Goal: Transaction & Acquisition: Purchase product/service

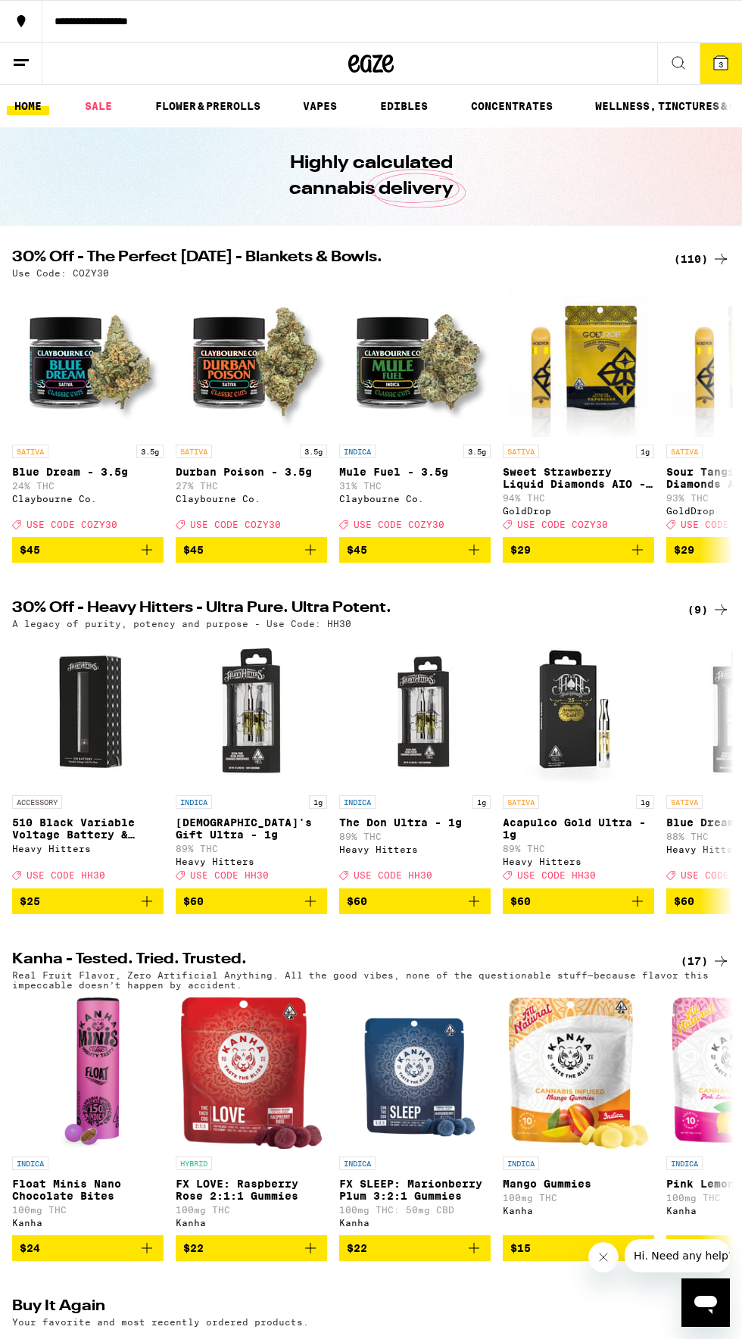
click at [693, 264] on div "(110)" at bounding box center [702, 259] width 56 height 18
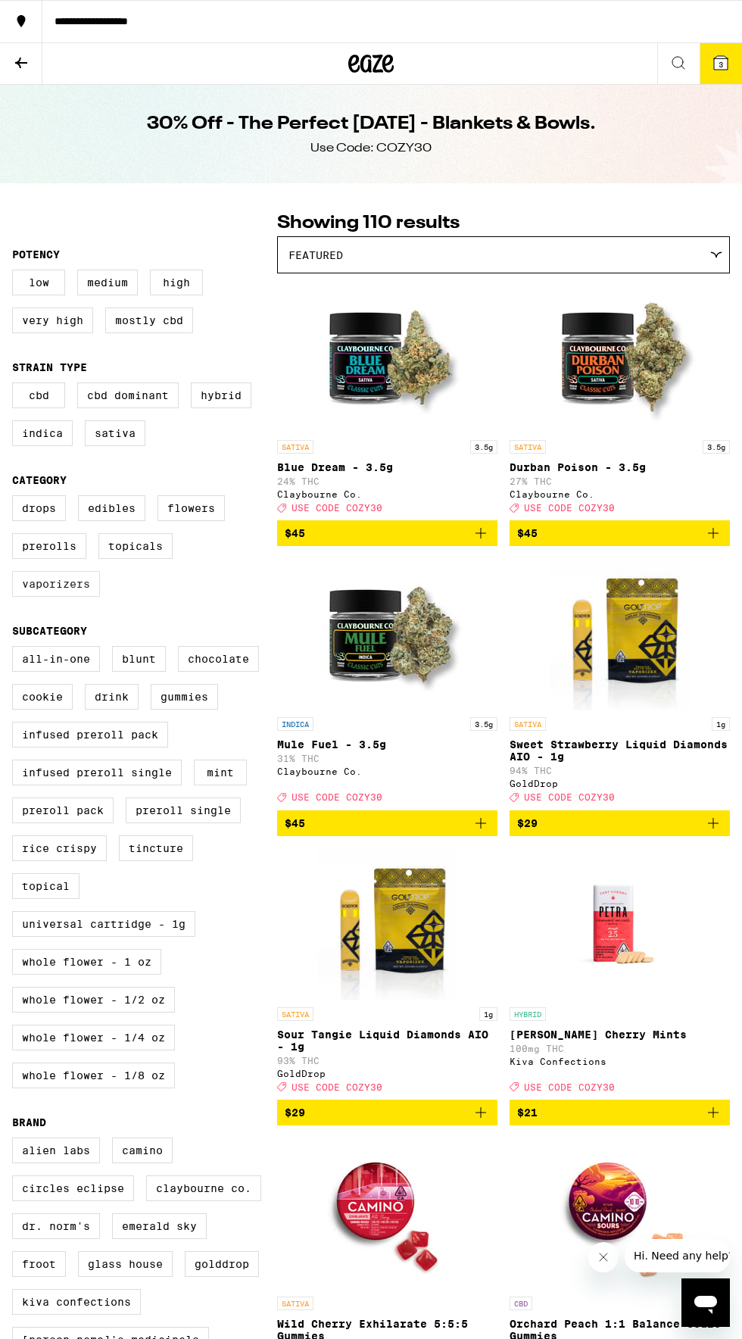
click at [56, 597] on label "Vaporizers" at bounding box center [56, 584] width 88 height 26
click at [16, 498] on input "Vaporizers" at bounding box center [15, 498] width 1 height 1
checkbox input "true"
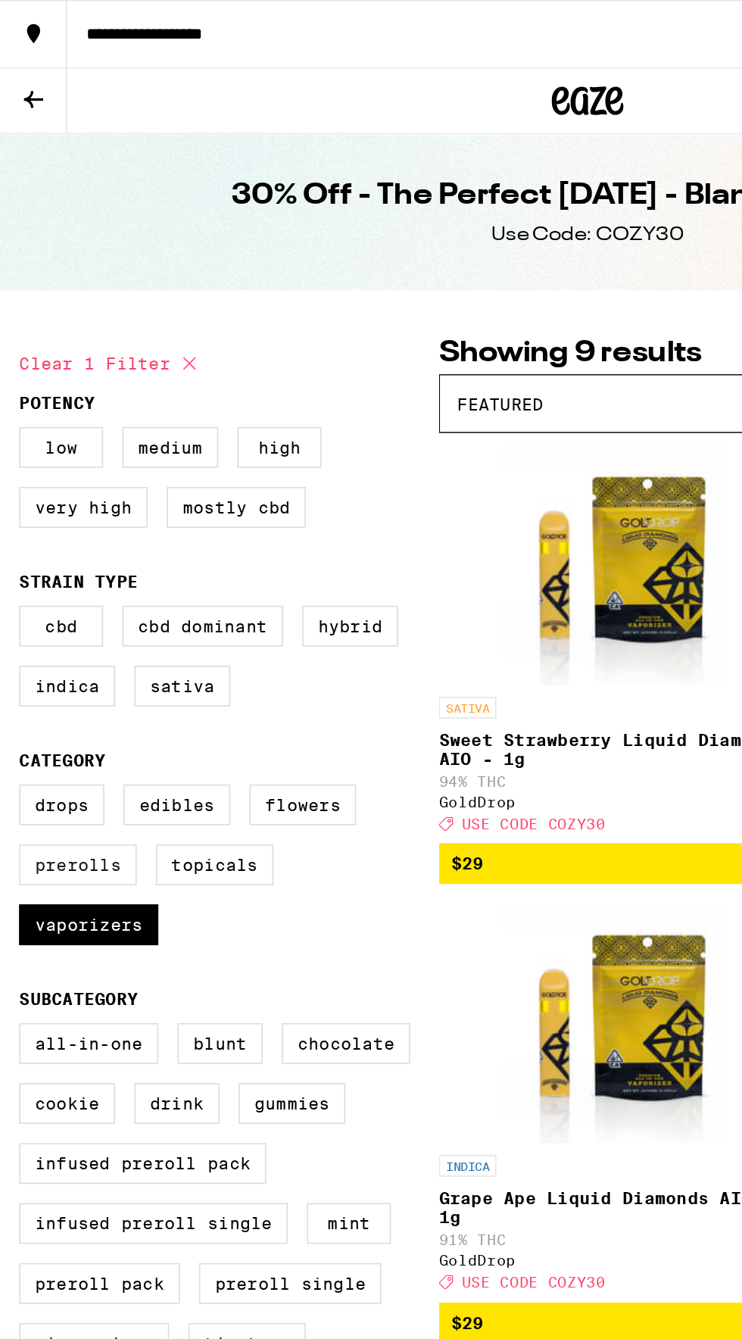
click at [45, 558] on label "Prerolls" at bounding box center [49, 546] width 74 height 26
click at [16, 498] on input "Prerolls" at bounding box center [15, 498] width 1 height 1
checkbox input "true"
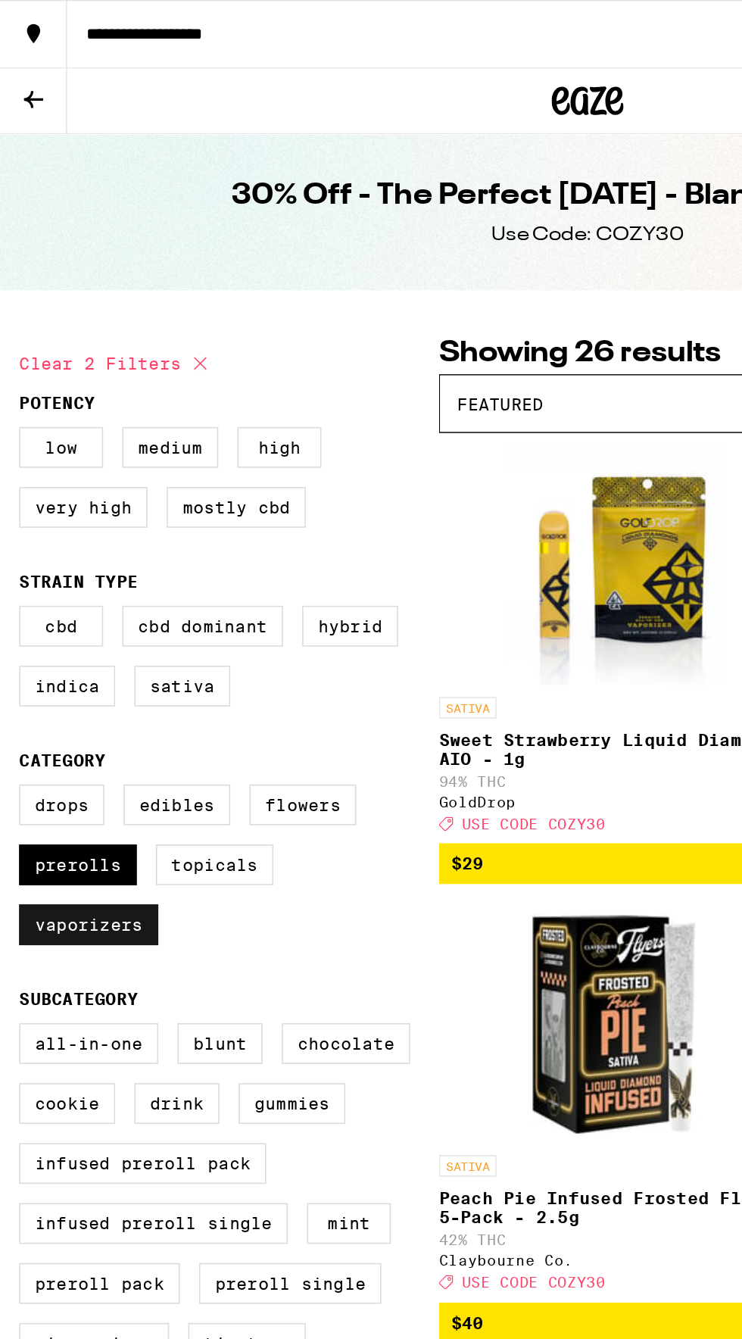
click at [57, 595] on label "Vaporizers" at bounding box center [56, 584] width 88 height 26
click at [16, 498] on input "Vaporizers" at bounding box center [15, 498] width 1 height 1
checkbox input "false"
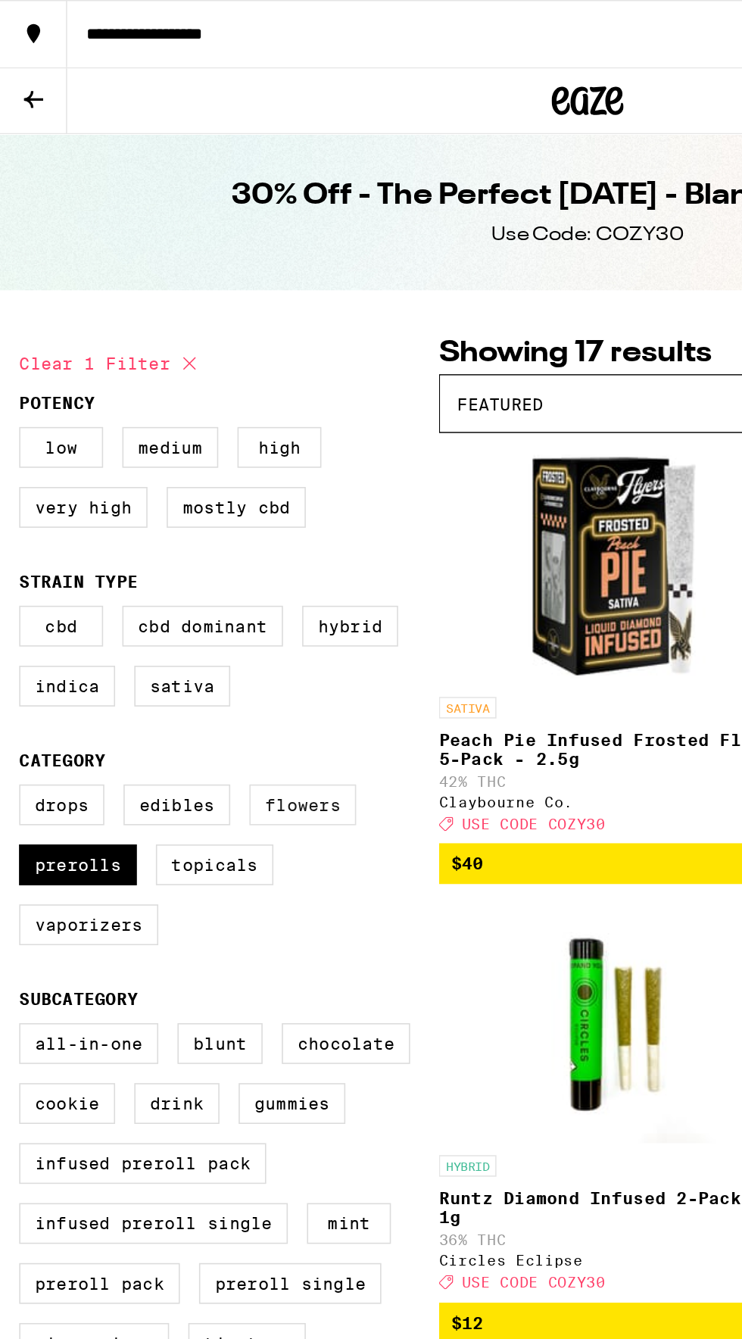
click at [180, 521] on label "Flowers" at bounding box center [191, 508] width 67 height 26
click at [16, 498] on input "Flowers" at bounding box center [15, 498] width 1 height 1
checkbox input "true"
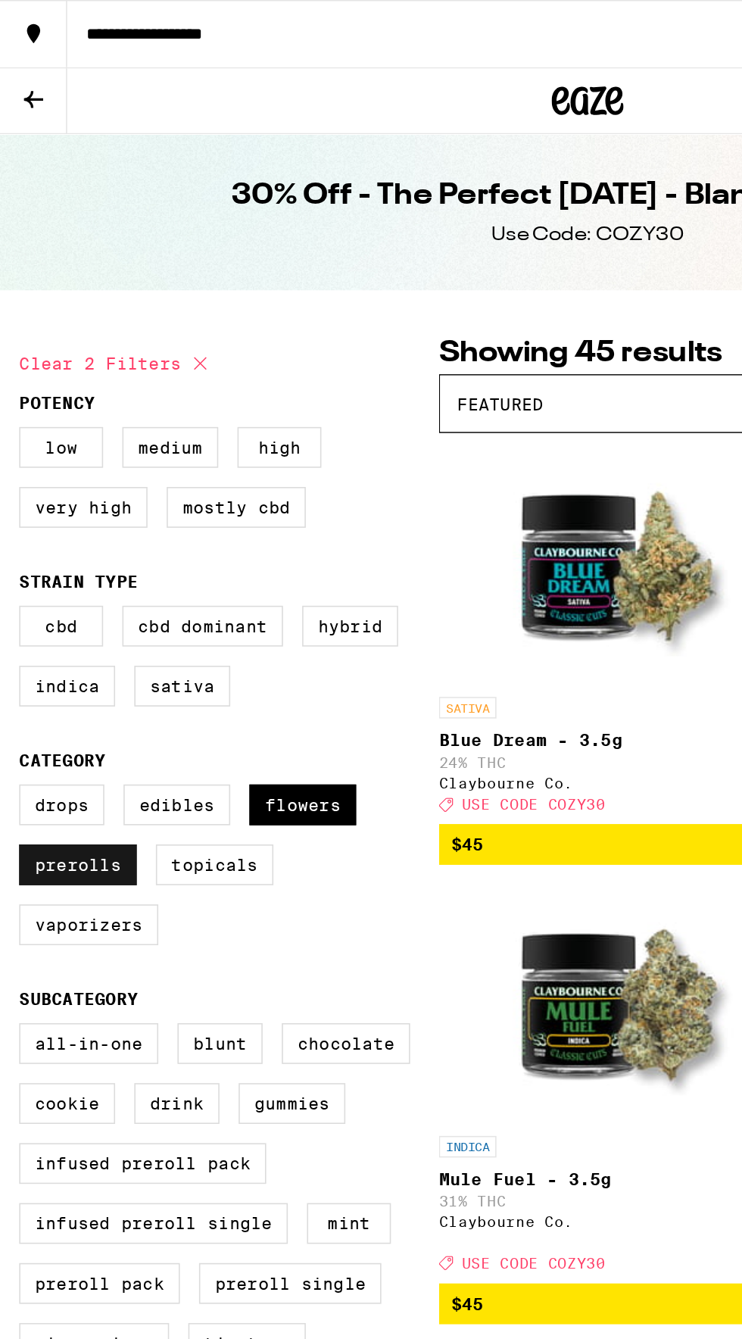
click at [52, 558] on label "Prerolls" at bounding box center [49, 546] width 74 height 26
click at [16, 498] on input "Prerolls" at bounding box center [15, 498] width 1 height 1
checkbox input "false"
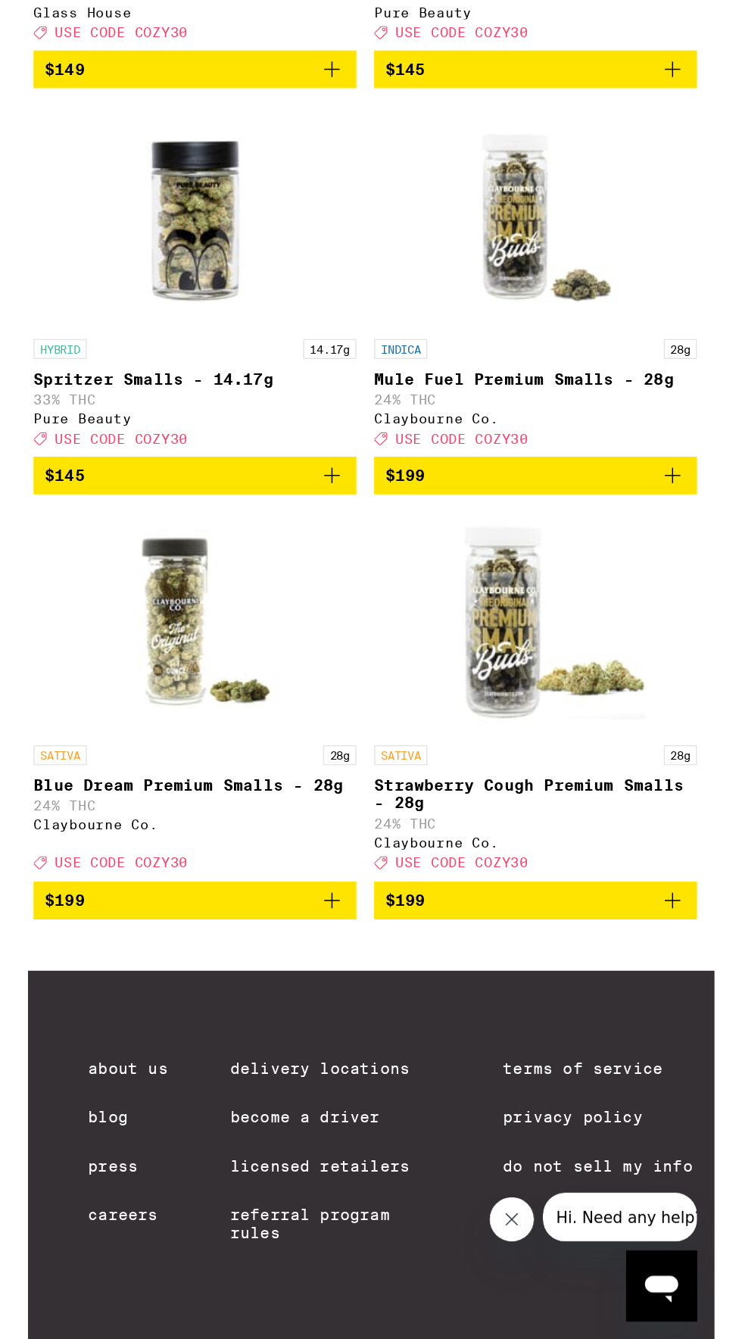
scroll to position [3049, 0]
click at [644, 1157] on span "$199" at bounding box center [619, 1148] width 205 height 18
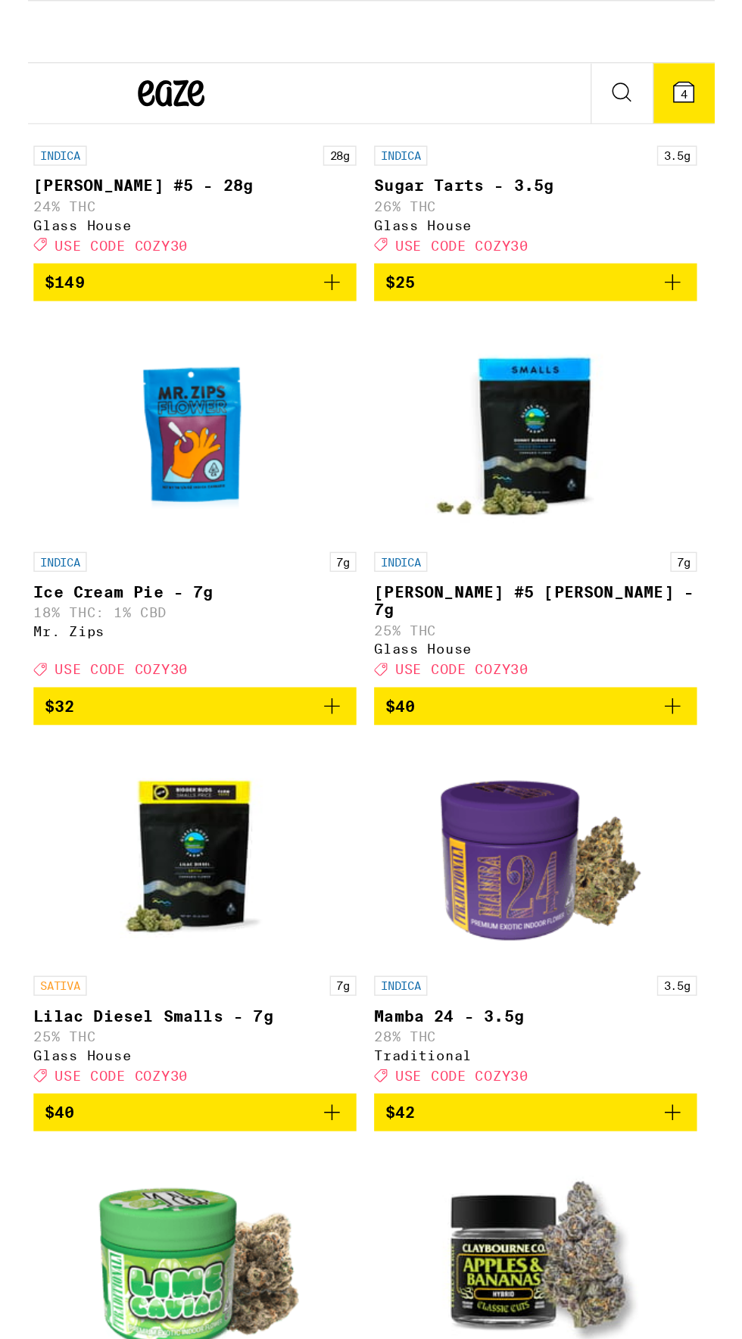
scroll to position [0, 0]
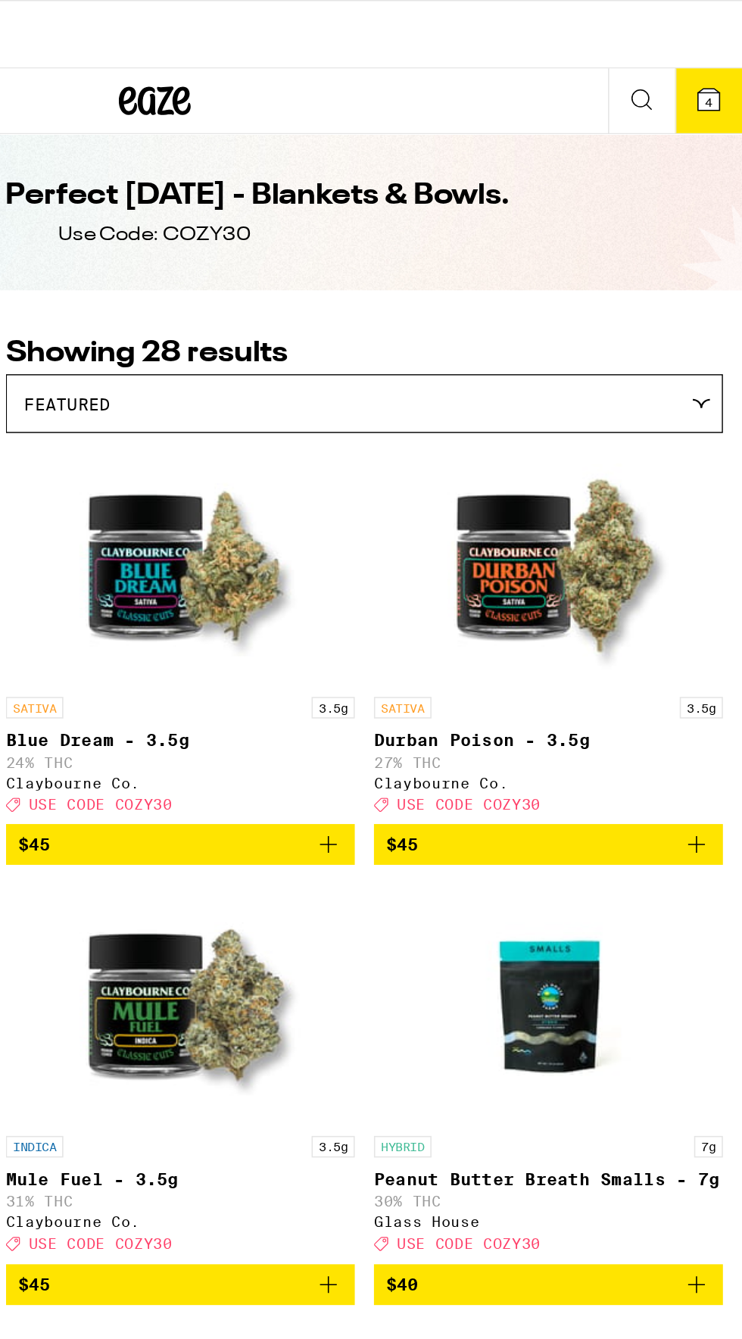
click at [719, 60] on span "4" at bounding box center [721, 64] width 5 height 9
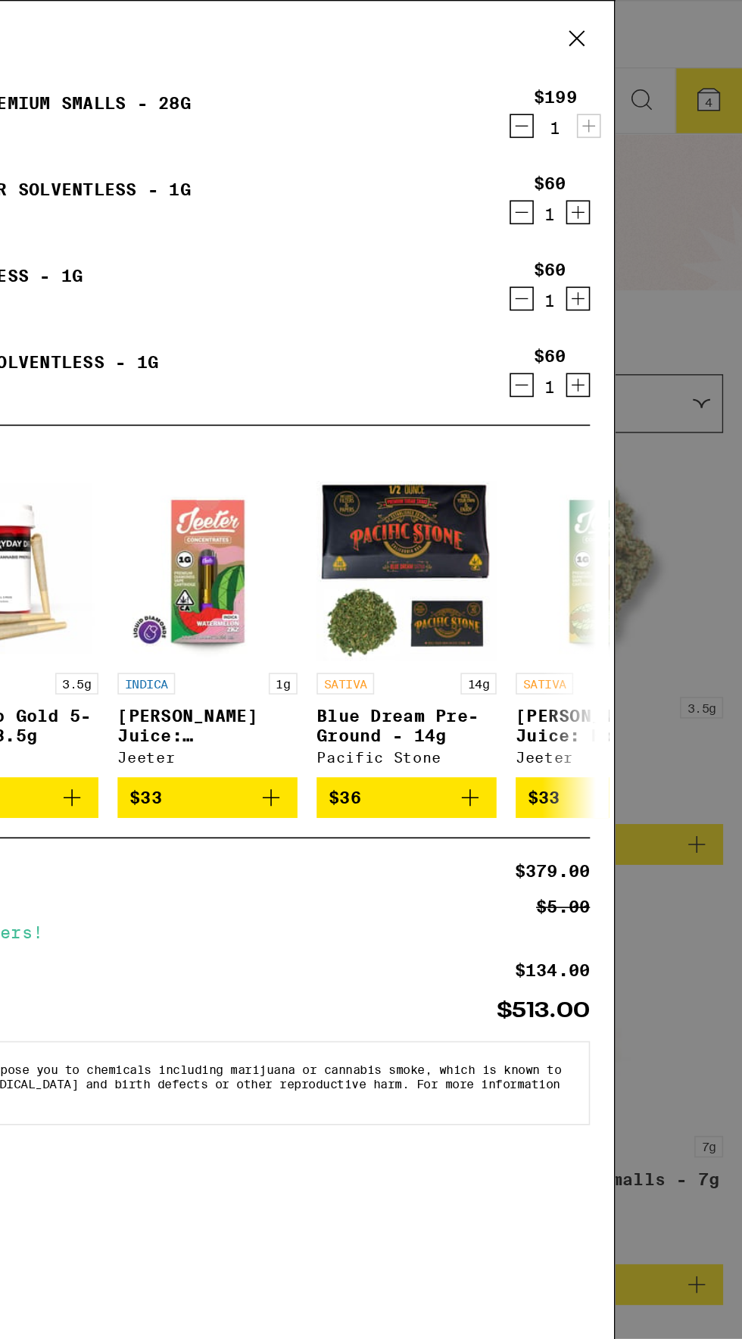
click at [598, 135] on icon "Decrement" at bounding box center [603, 134] width 14 height 18
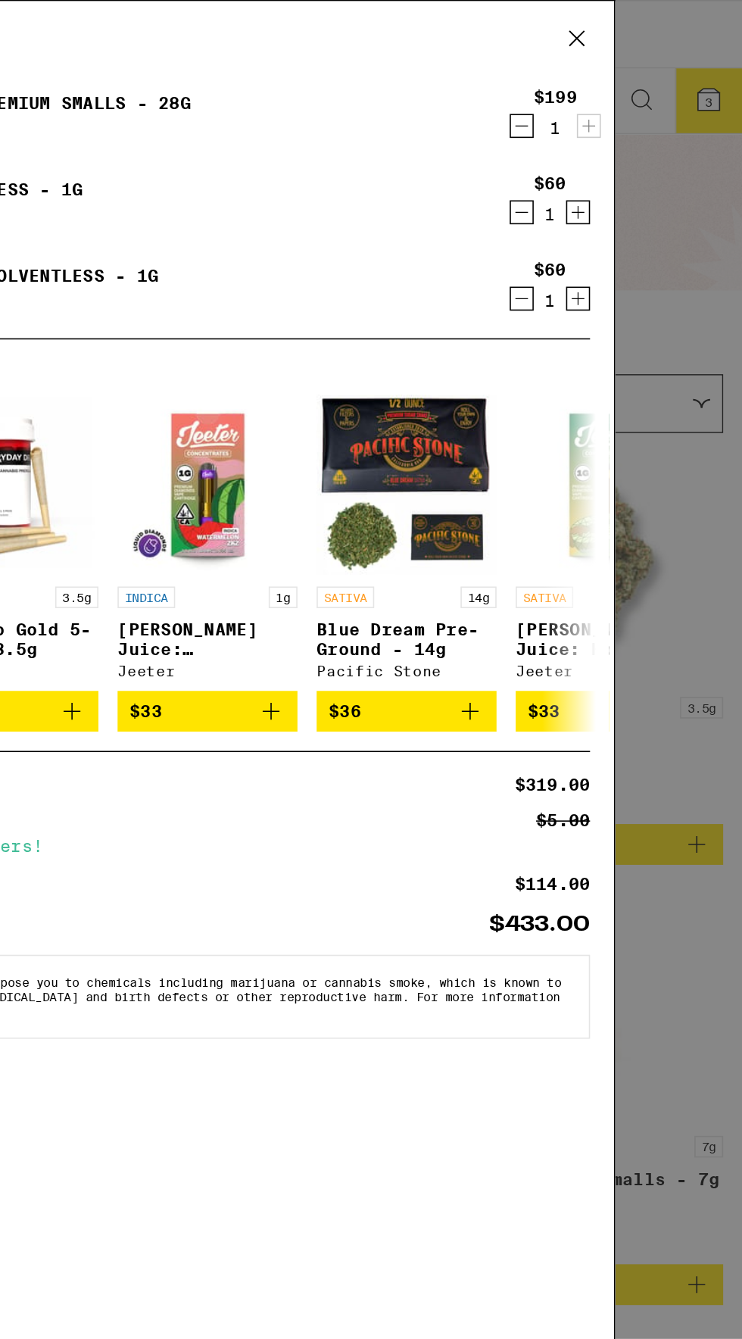
click at [598, 132] on icon "Decrement" at bounding box center [603, 134] width 14 height 18
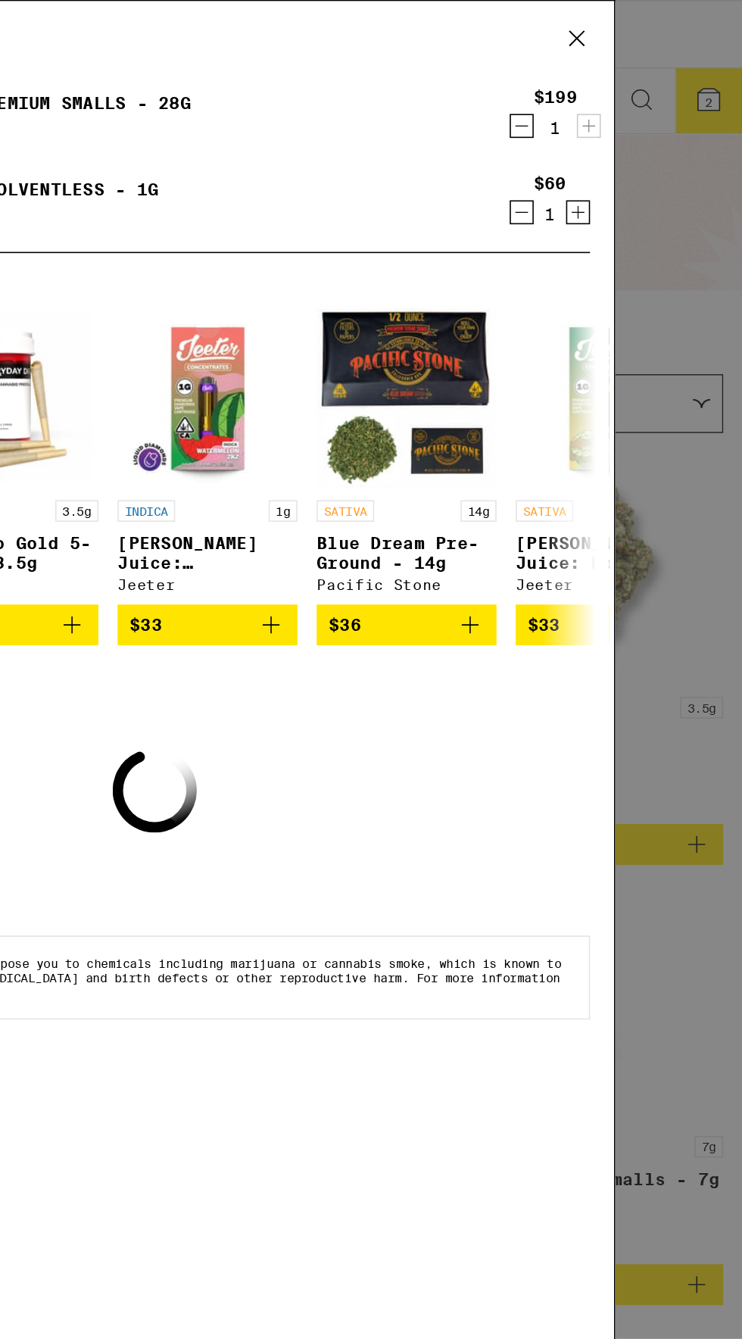
click at [601, 139] on icon "Decrement" at bounding box center [603, 134] width 14 height 18
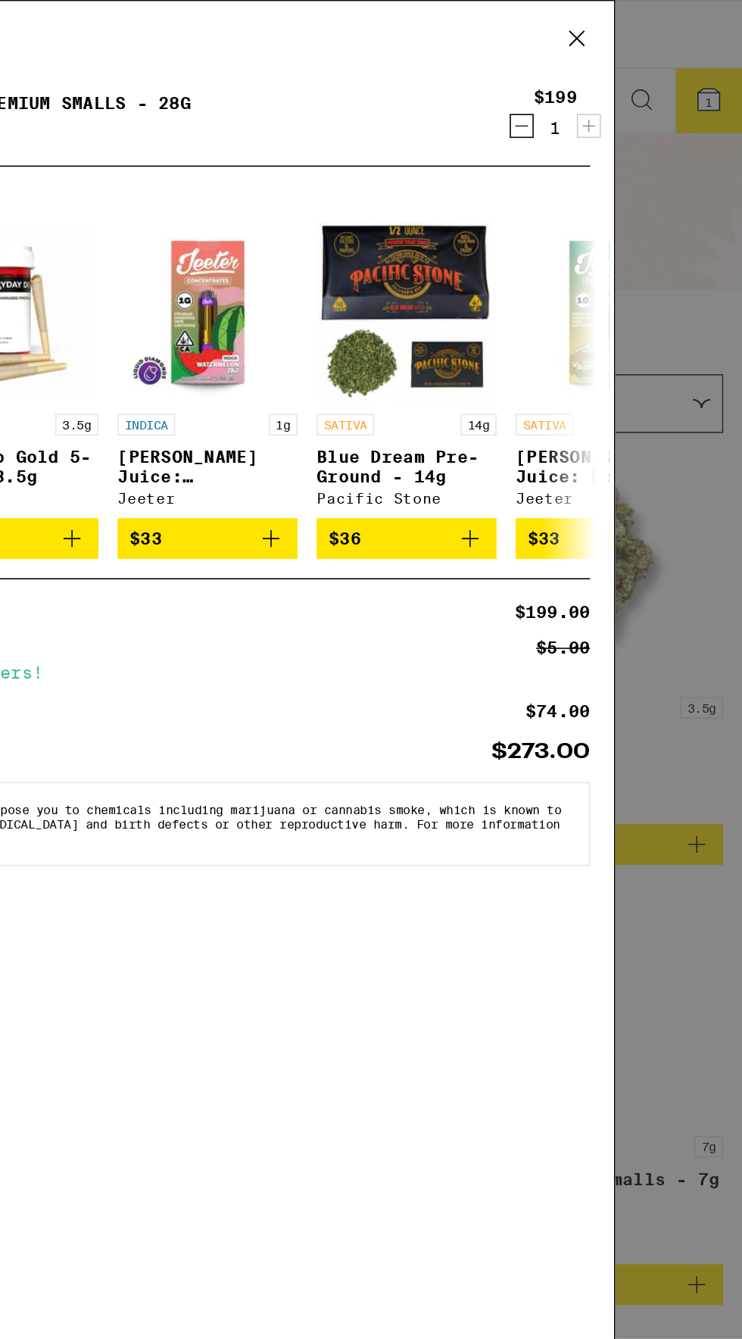
click at [640, 27] on icon at bounding box center [637, 24] width 9 height 9
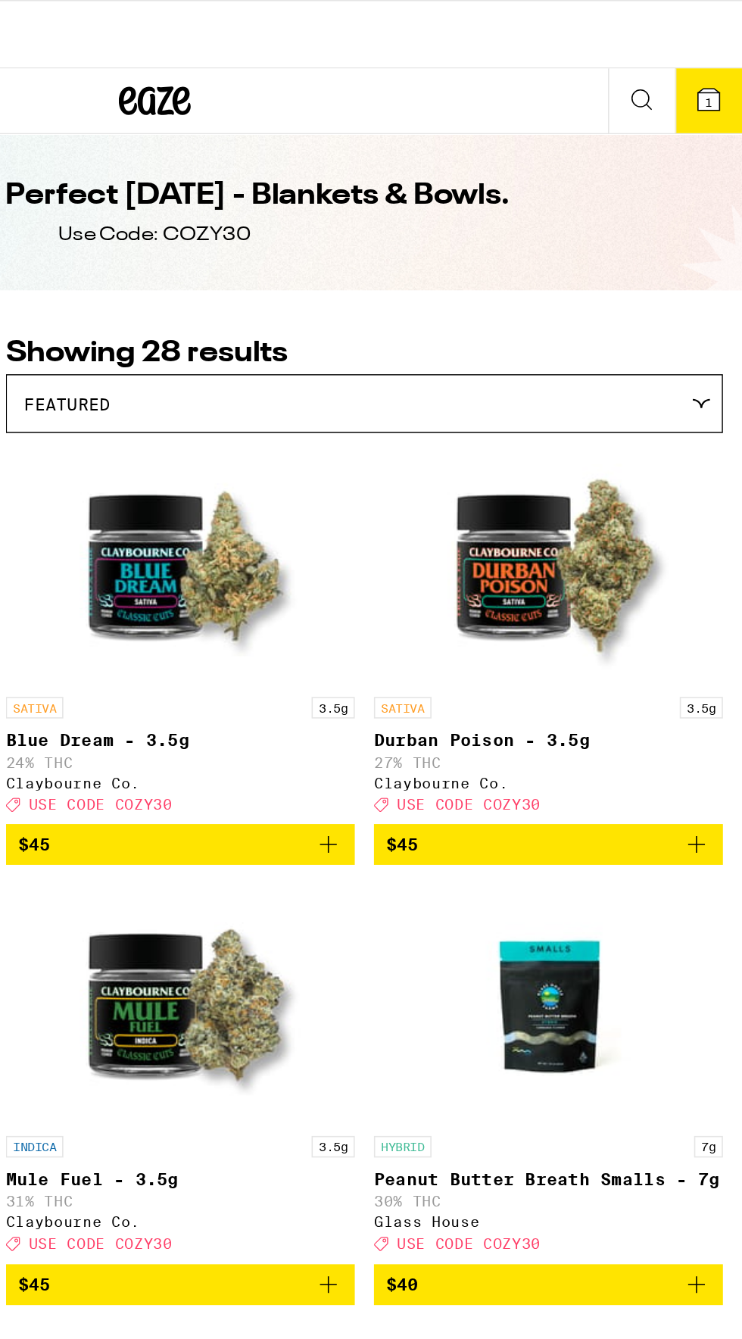
click at [713, 67] on icon at bounding box center [721, 63] width 18 height 18
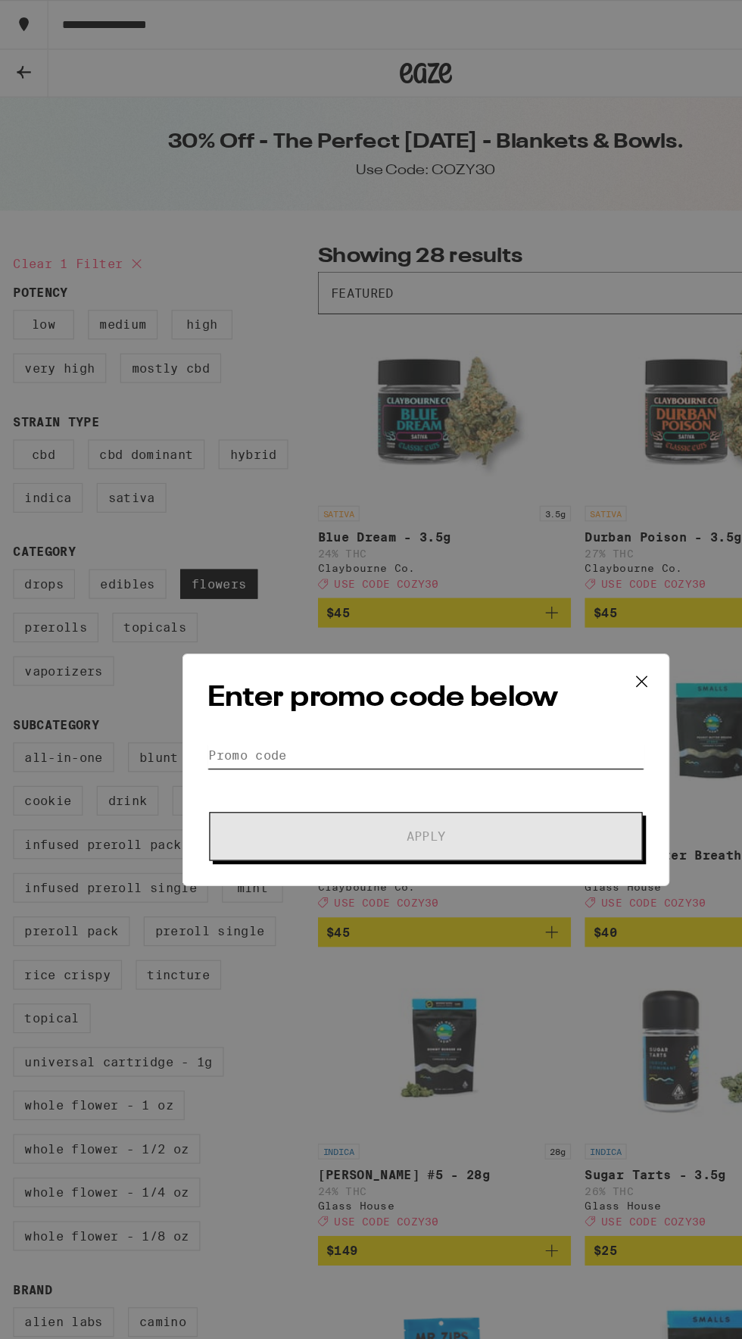
click at [234, 654] on input "Promo Code" at bounding box center [371, 657] width 380 height 23
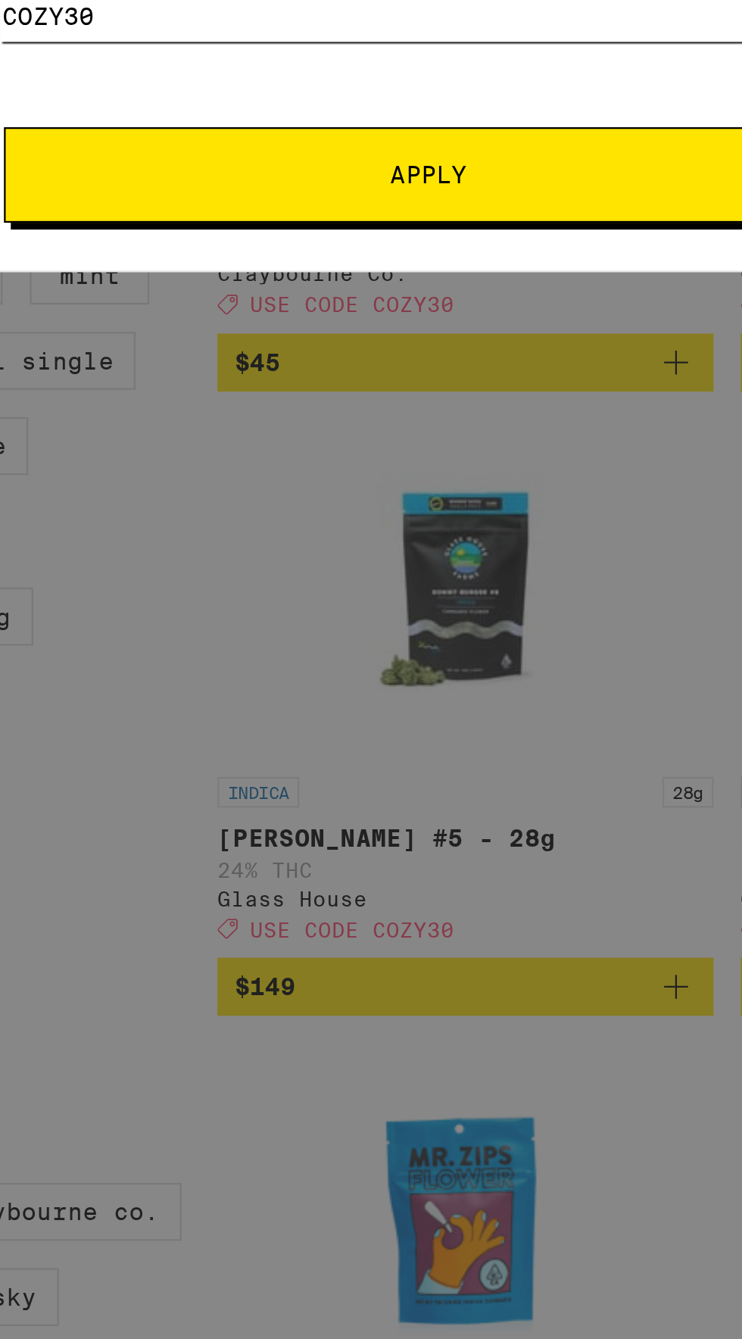
type input "Cozy30"
click at [275, 733] on button "Apply" at bounding box center [371, 728] width 377 height 42
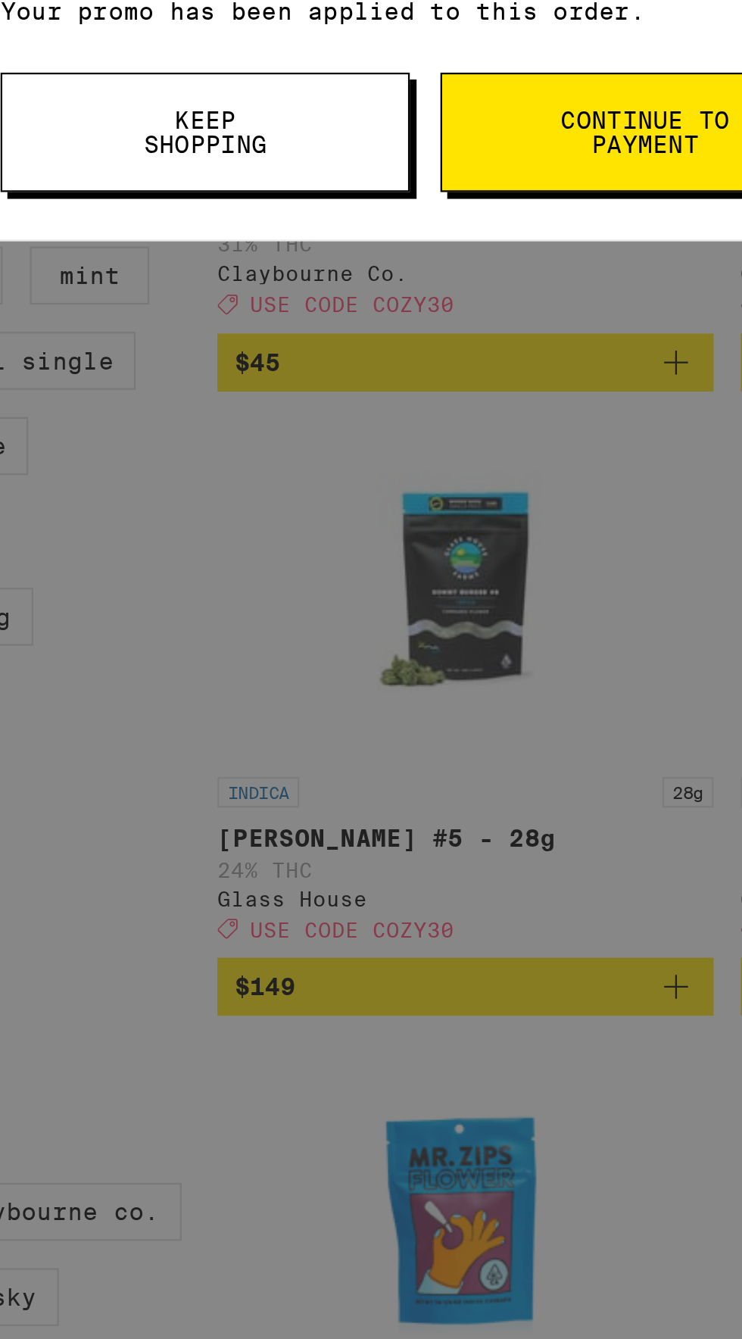
click at [435, 709] on span "Continue to payment" at bounding box center [467, 708] width 77 height 21
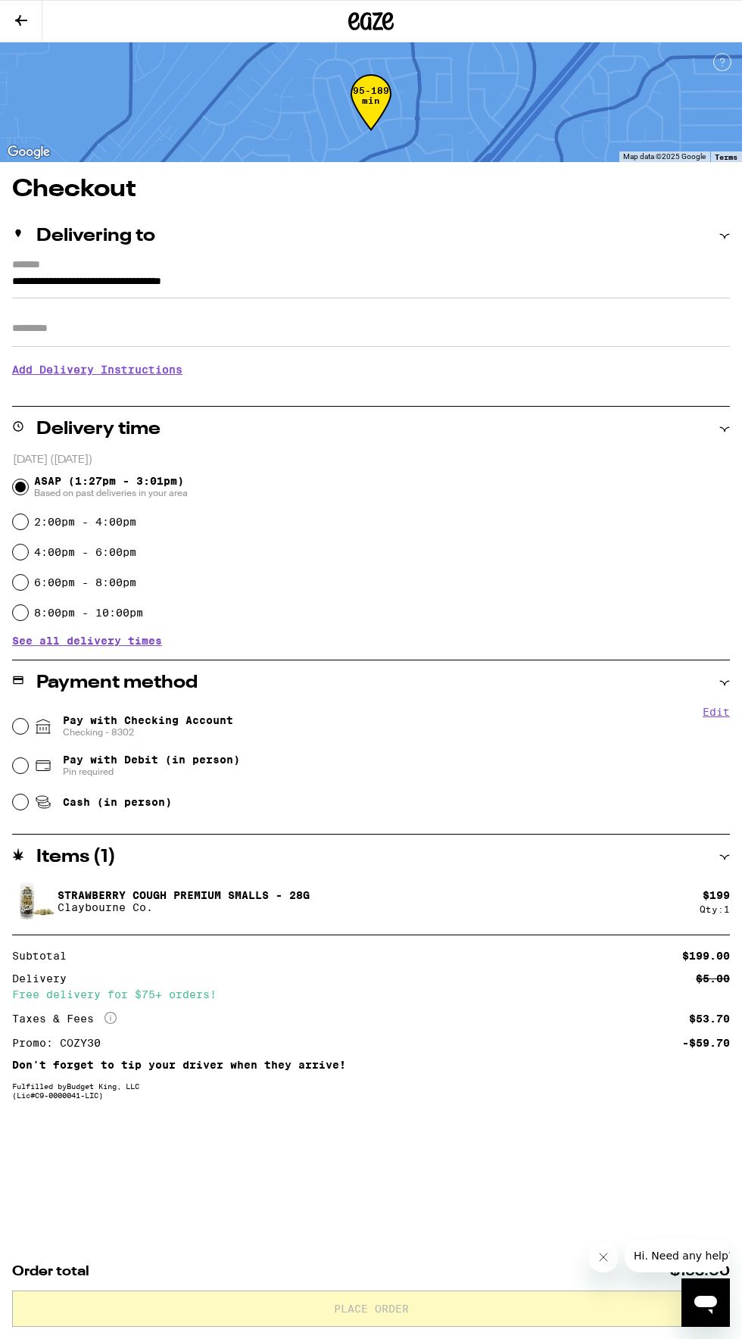
click at [603, 1258] on icon "Close message from company" at bounding box center [603, 1257] width 12 height 12
